Goal: Task Accomplishment & Management: Use online tool/utility

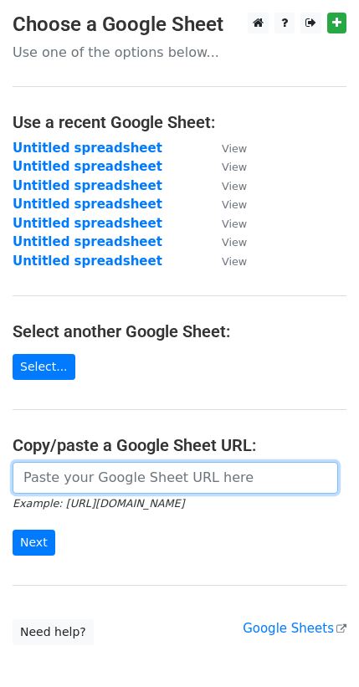
click at [89, 466] on input "url" at bounding box center [176, 478] width 326 height 32
paste input "https://docs.google.com/spreadsheets/d/1s6jC_R19LmBkJl1a2jftK8_TJCVuFEiX9PI22hh…"
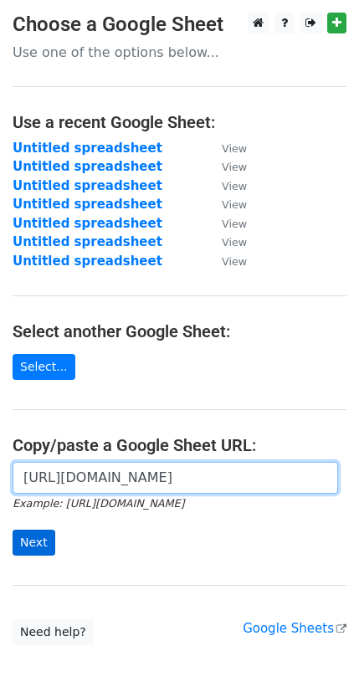
type input "https://docs.google.com/spreadsheets/d/1s6jC_R19LmBkJl1a2jftK8_TJCVuFEiX9PI22hh…"
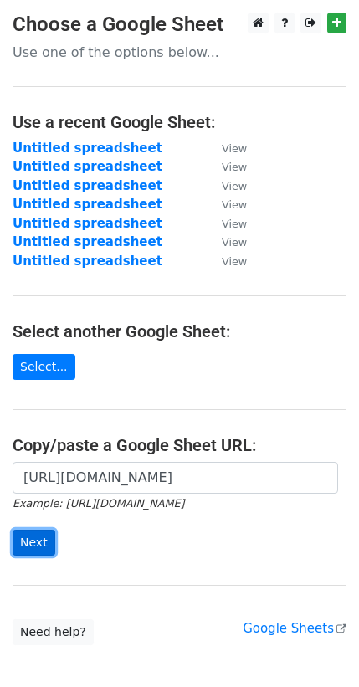
scroll to position [0, 0]
click at [41, 536] on input "Next" at bounding box center [34, 543] width 43 height 26
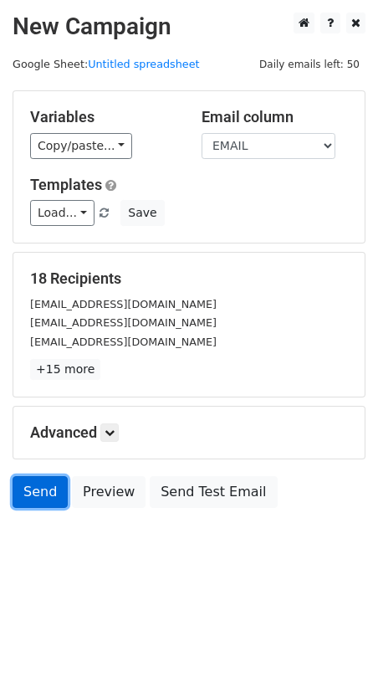
click at [50, 496] on link "Send" at bounding box center [40, 492] width 55 height 32
